Goal: Information Seeking & Learning: Learn about a topic

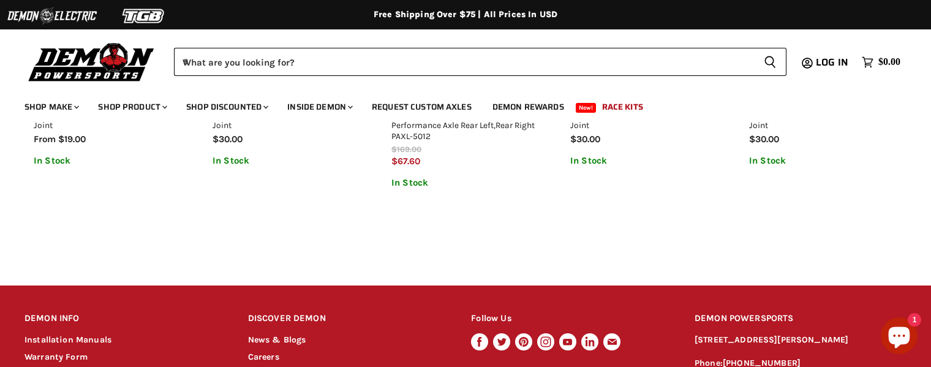
scroll to position [1314, 0]
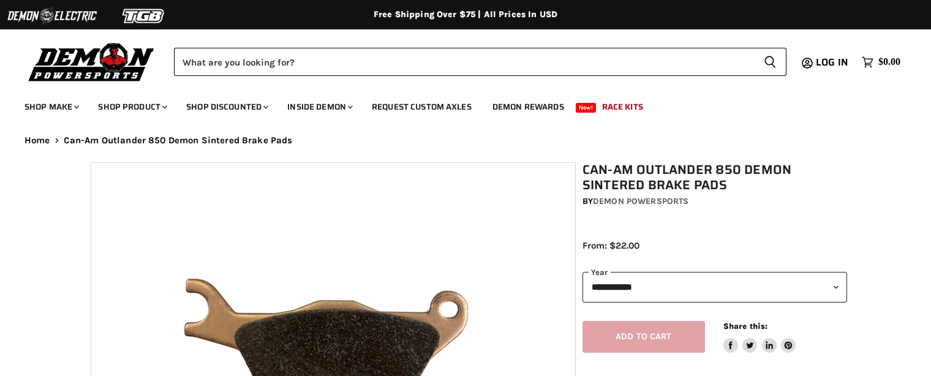
select select "******"
